Goal: Task Accomplishment & Management: Complete application form

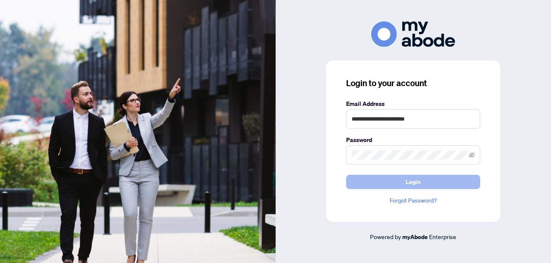
click at [439, 182] on button "Login" at bounding box center [413, 181] width 134 height 14
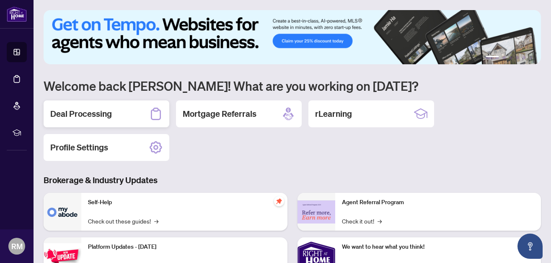
click at [104, 122] on div "Deal Processing" at bounding box center [107, 113] width 126 height 27
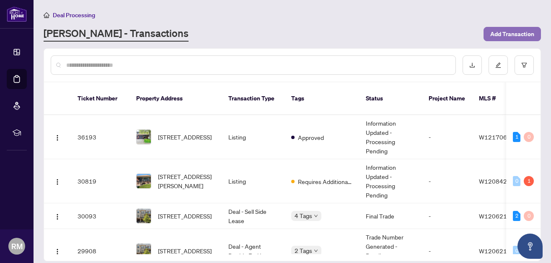
click at [518, 28] on span "Add Transaction" at bounding box center [513, 33] width 44 height 13
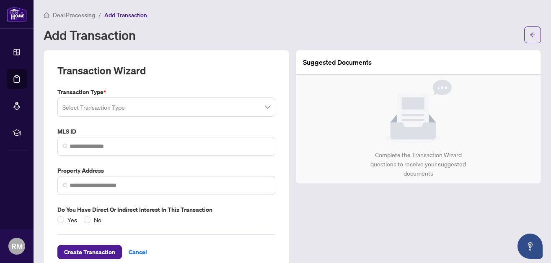
click at [169, 104] on input "search" at bounding box center [162, 108] width 200 height 18
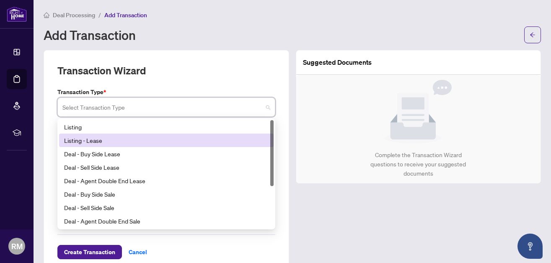
click at [104, 137] on div "Listing - Lease" at bounding box center [166, 139] width 205 height 9
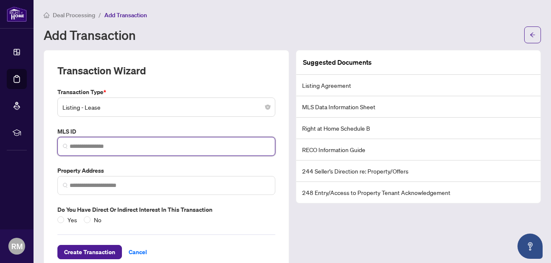
click at [103, 145] on input "search" at bounding box center [170, 146] width 200 height 9
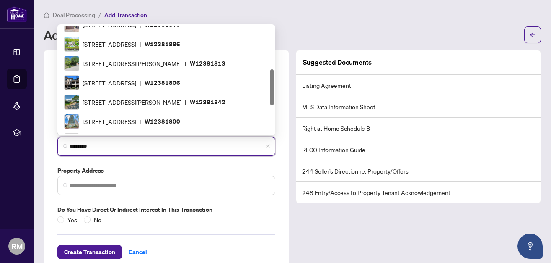
scroll to position [19, 0]
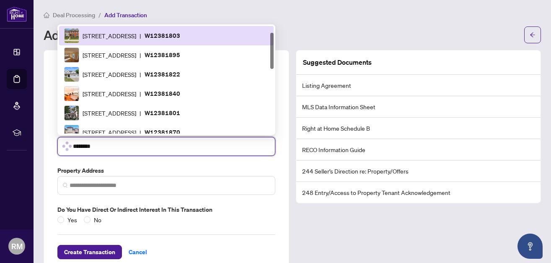
type input "*********"
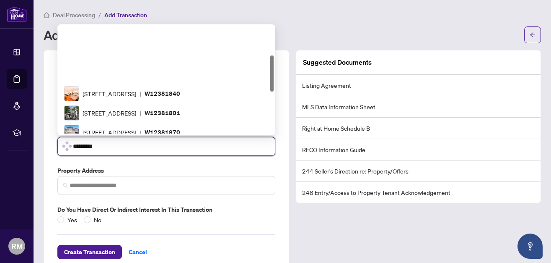
scroll to position [0, 0]
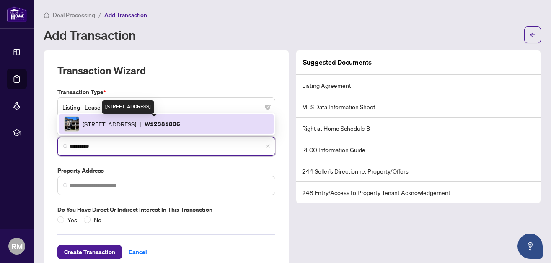
click at [94, 121] on span "[STREET_ADDRESS]" at bounding box center [110, 123] width 54 height 9
type input "**********"
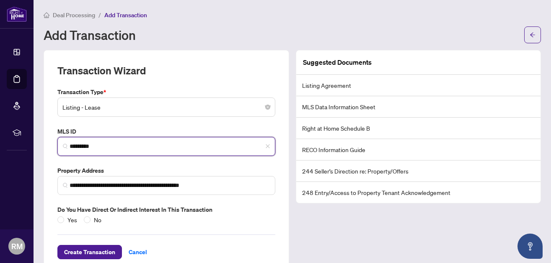
type input "*********"
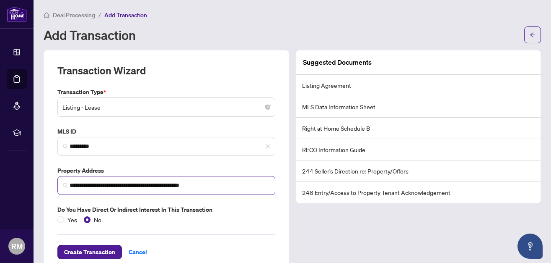
click at [63, 185] on img at bounding box center [65, 184] width 5 height 5
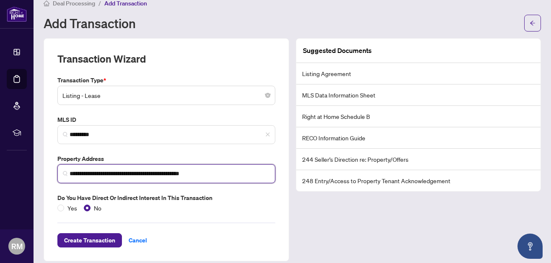
scroll to position [20, 0]
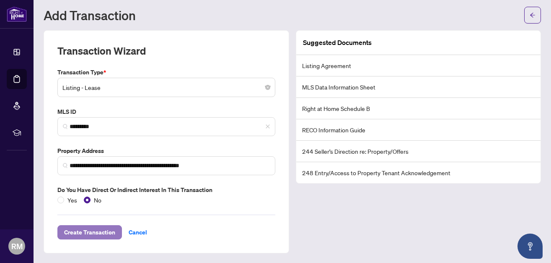
click at [78, 236] on span "Create Transaction" at bounding box center [89, 231] width 51 height 13
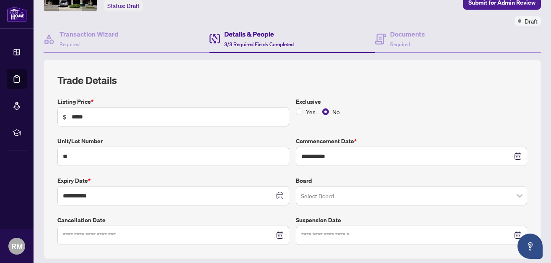
scroll to position [136, 0]
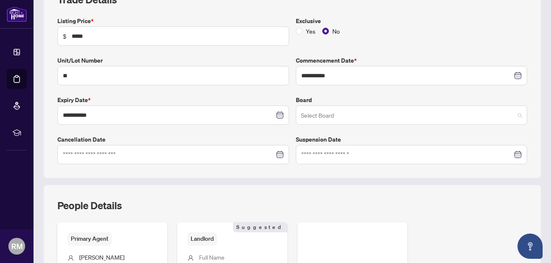
click at [394, 122] on input "search" at bounding box center [408, 116] width 214 height 18
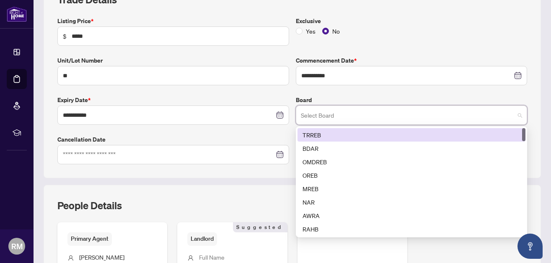
click at [354, 132] on div "TRREB" at bounding box center [412, 134] width 218 height 9
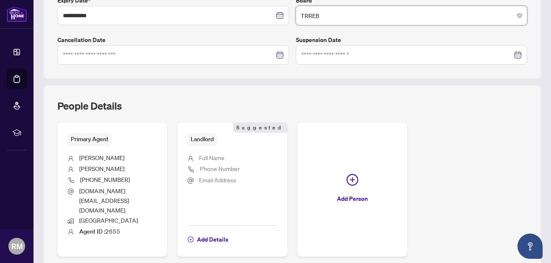
scroll to position [255, 0]
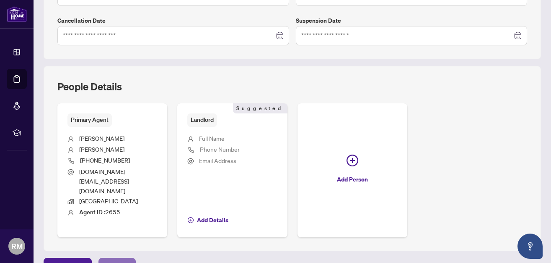
click at [124, 258] on span "Next Tab" at bounding box center [117, 264] width 24 height 13
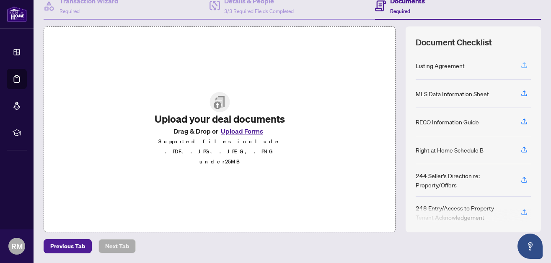
click at [524, 65] on icon "button" at bounding box center [525, 65] width 8 height 8
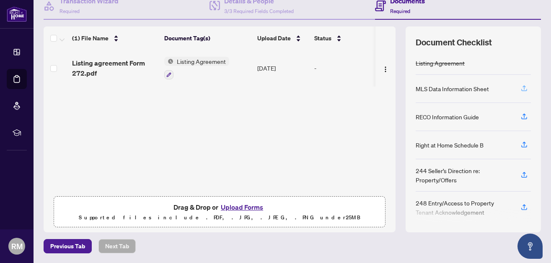
click at [526, 86] on icon "button" at bounding box center [524, 87] width 3 height 4
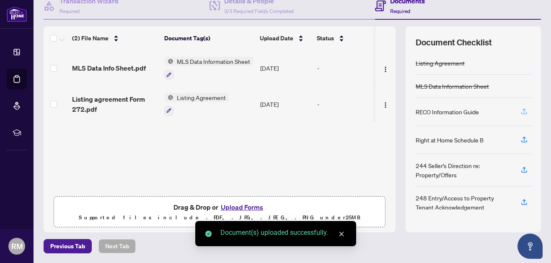
click at [525, 109] on icon "button" at bounding box center [525, 111] width 8 height 8
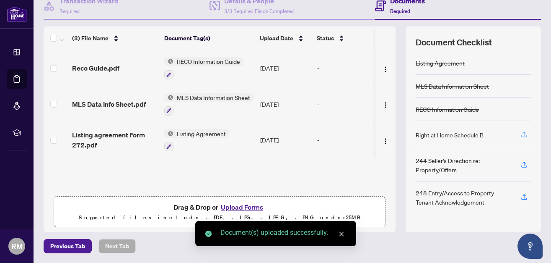
click at [524, 132] on icon "button" at bounding box center [524, 133] width 3 height 4
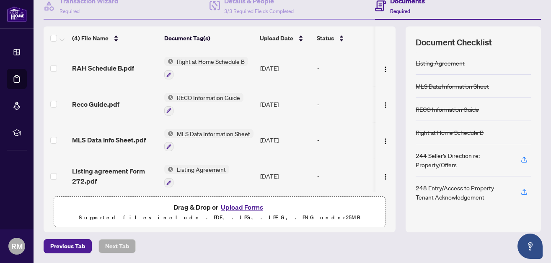
click at [242, 208] on button "Upload Forms" at bounding box center [241, 206] width 47 height 11
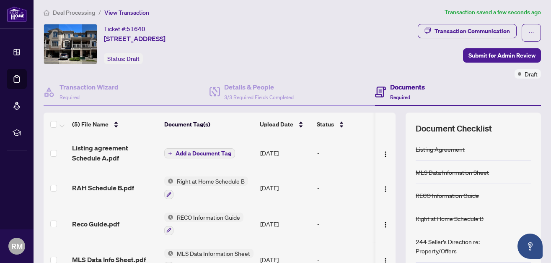
scroll to position [0, 0]
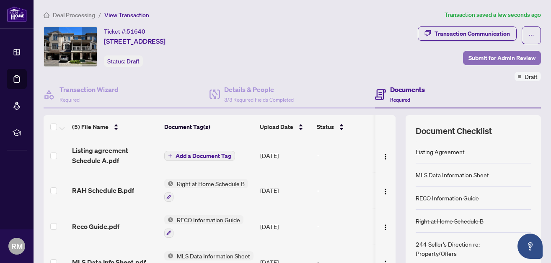
click at [490, 54] on span "Submit for Admin Review" at bounding box center [502, 57] width 67 height 13
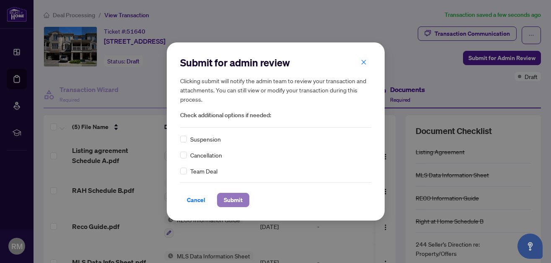
click at [230, 197] on span "Submit" at bounding box center [233, 199] width 19 height 13
